Goal: Complete application form

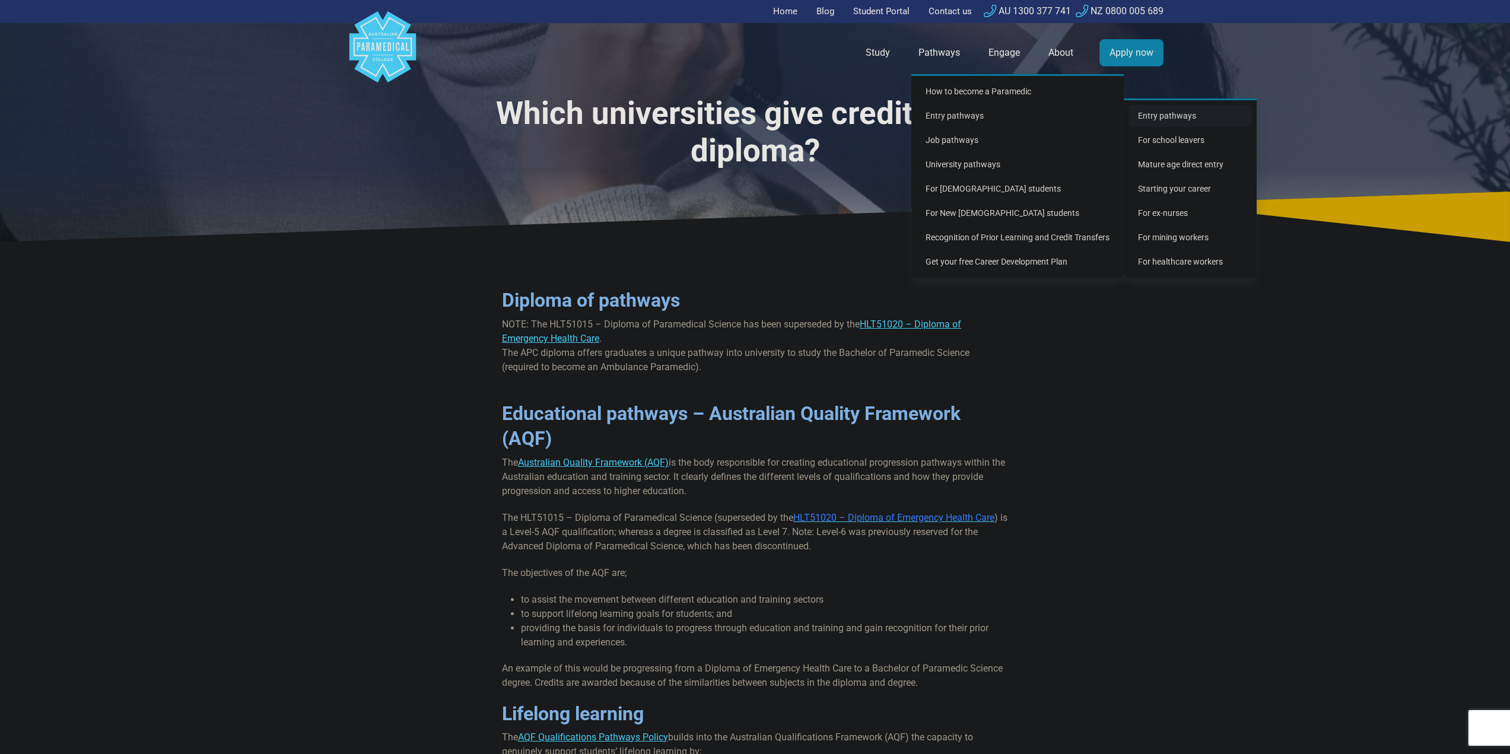
click at [1181, 120] on link "Entry pathways" at bounding box center [1190, 116] width 123 height 22
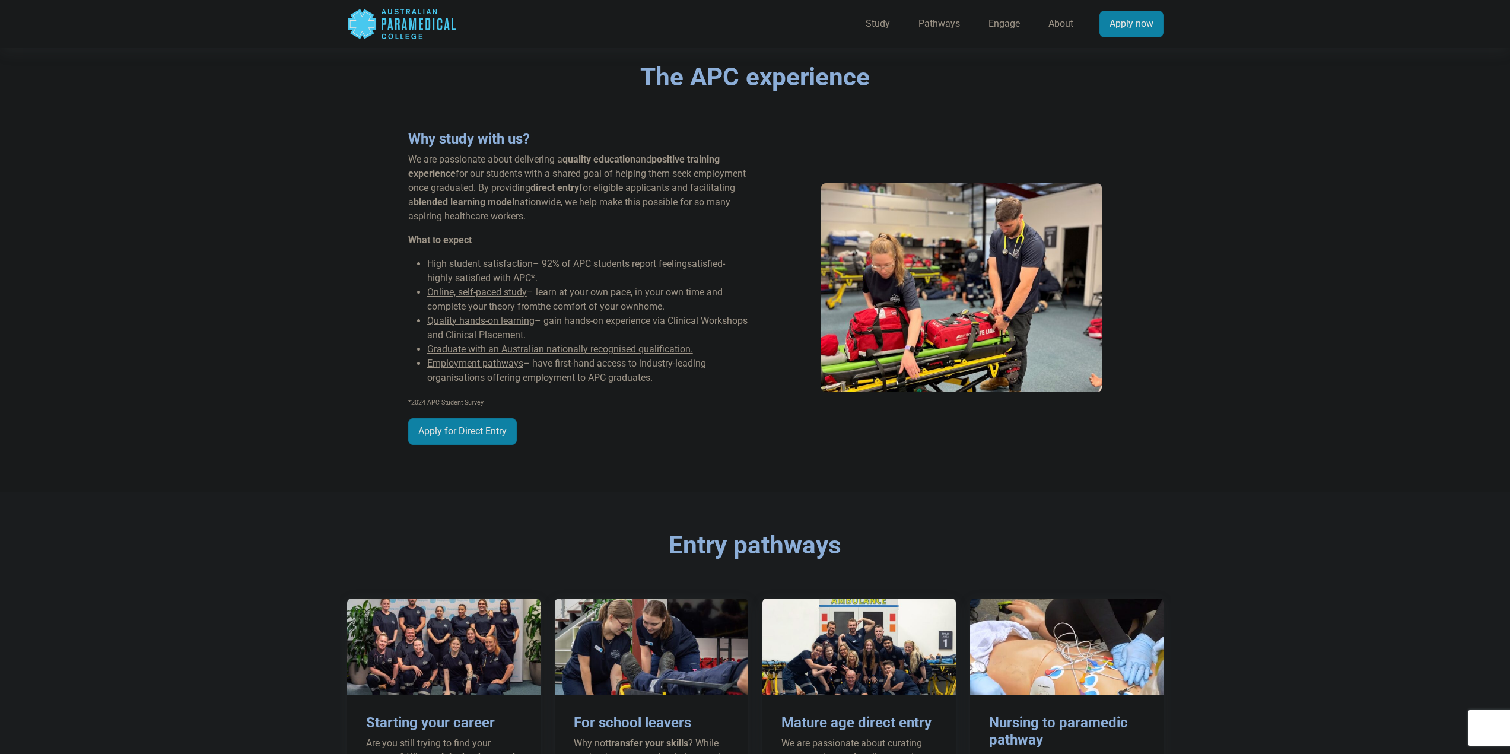
scroll to position [890, 0]
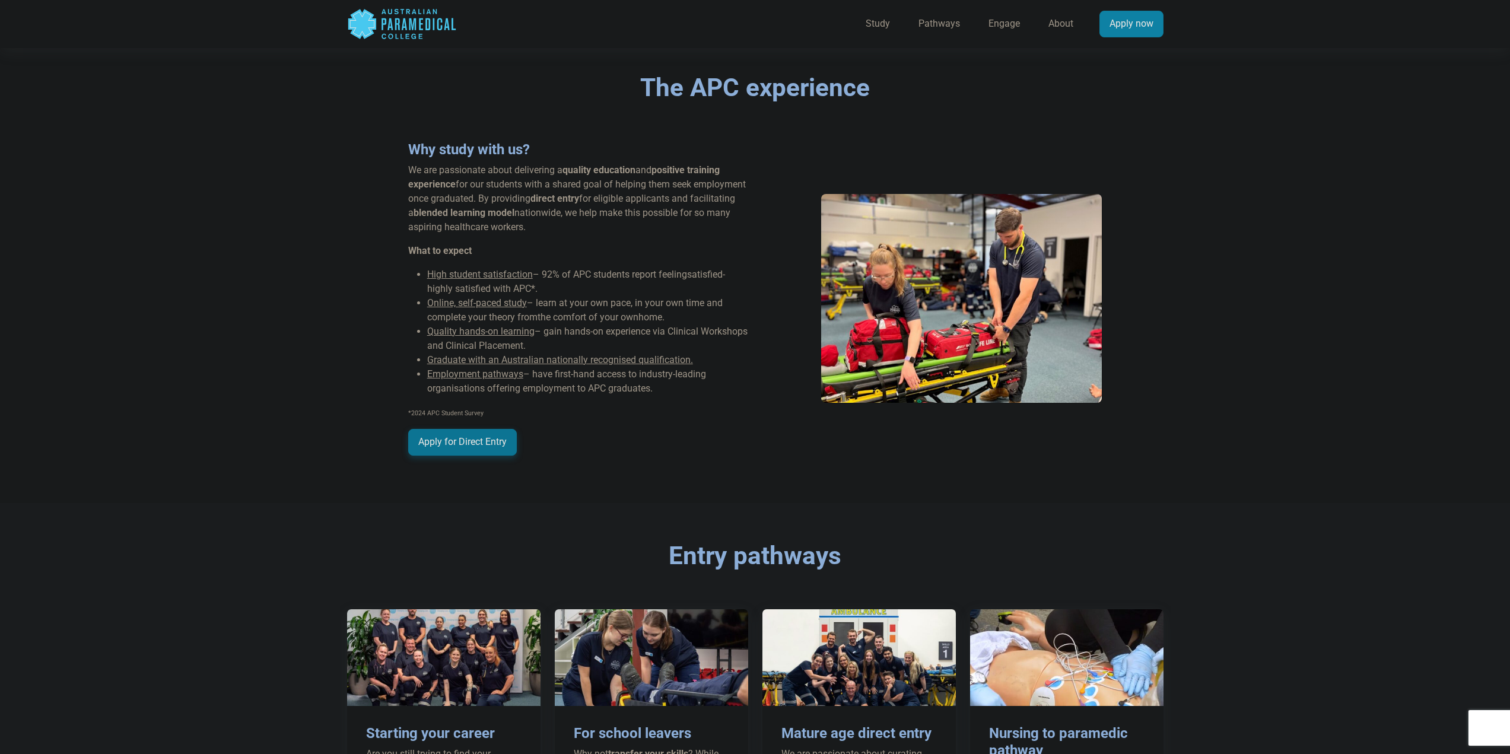
click at [479, 440] on link "Apply for Direct Entry" at bounding box center [462, 442] width 109 height 27
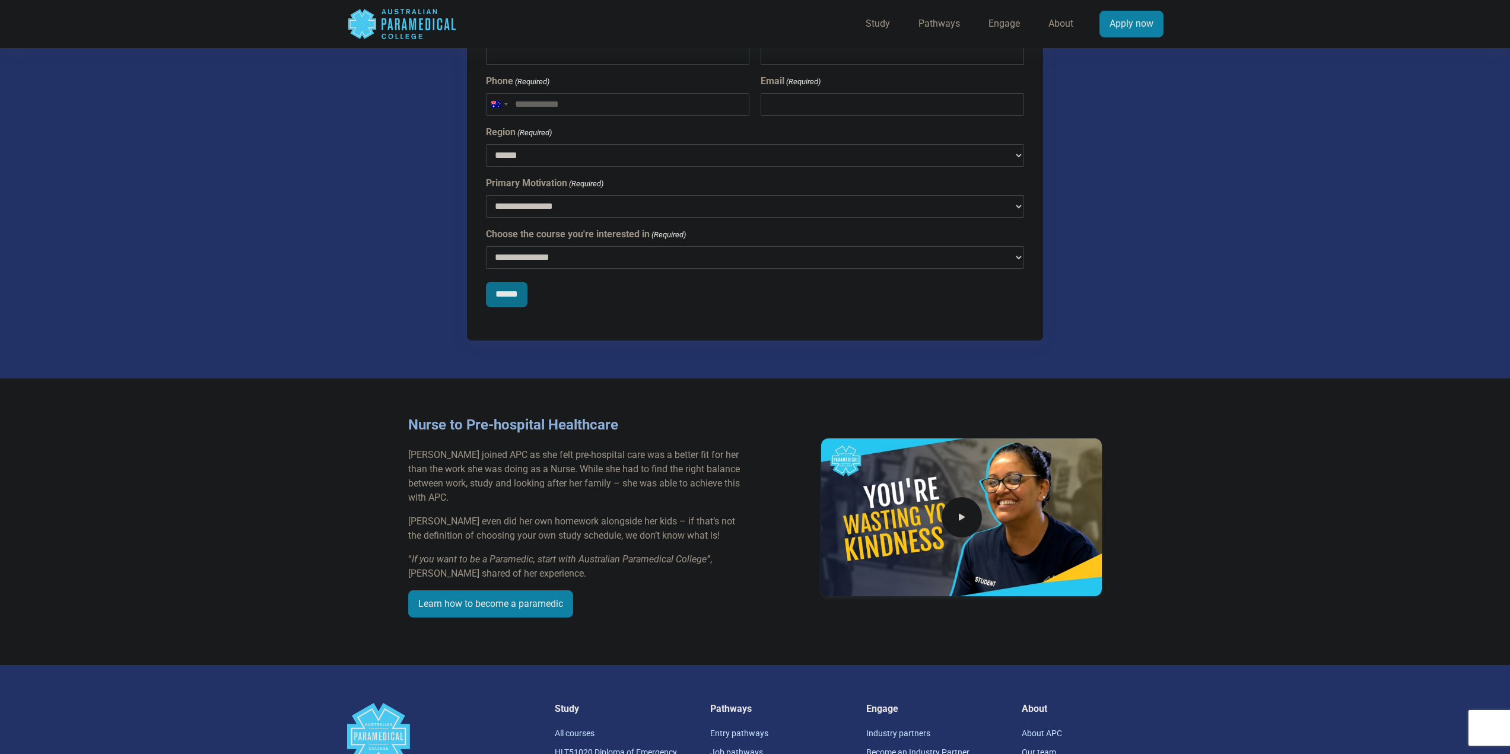
scroll to position [2999, 0]
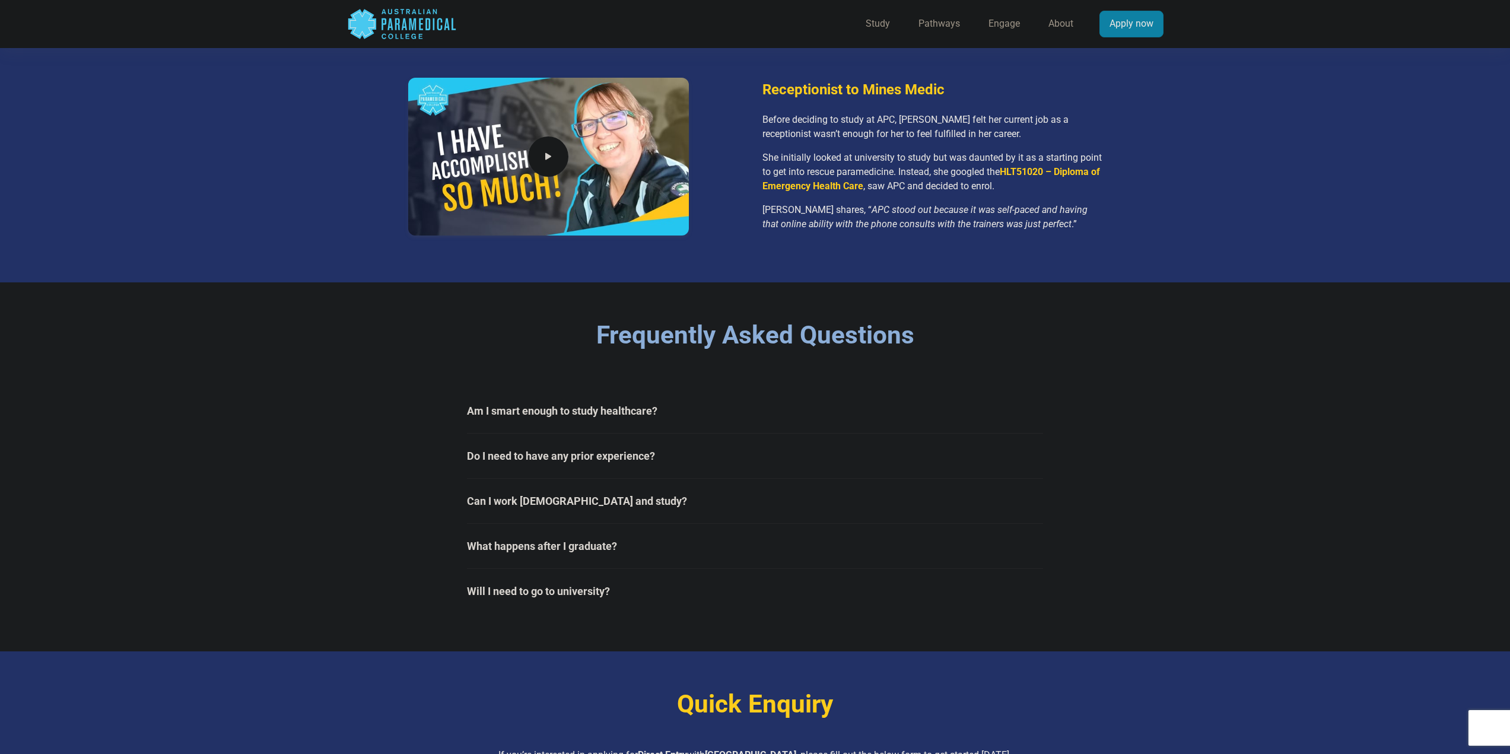
drag, startPoint x: 563, startPoint y: 334, endPoint x: 550, endPoint y: 322, distance: 18.1
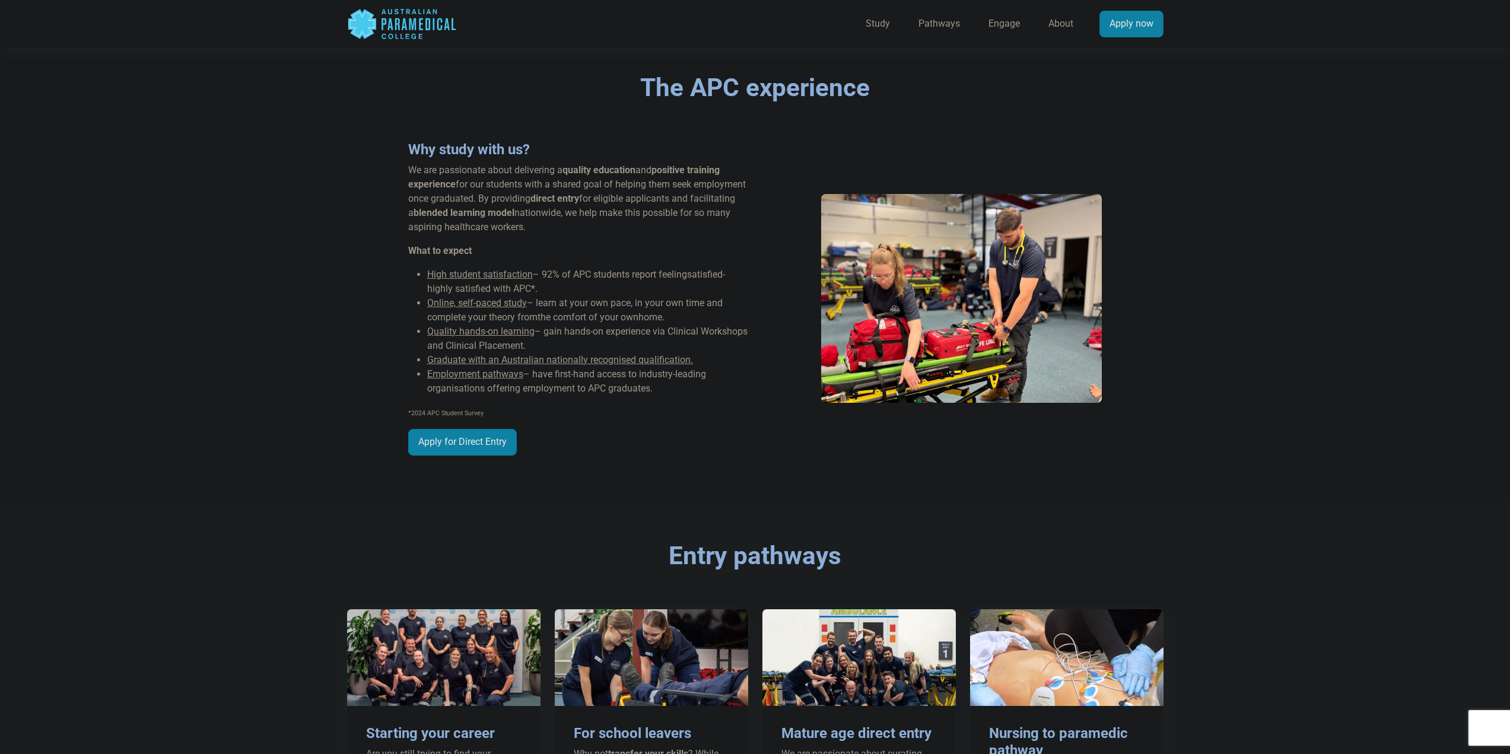
drag, startPoint x: 342, startPoint y: 133, endPoint x: 334, endPoint y: 132, distance: 8.3
